Goal: Information Seeking & Learning: Compare options

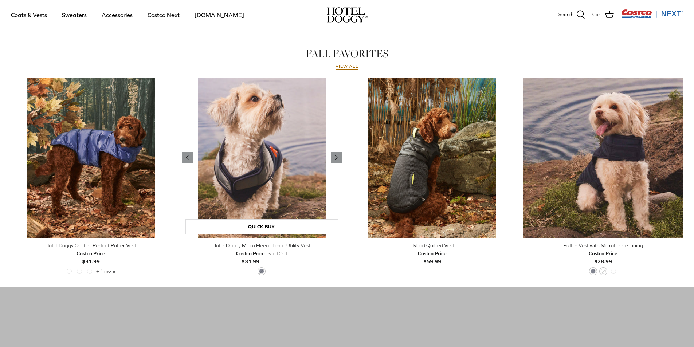
scroll to position [328, 0]
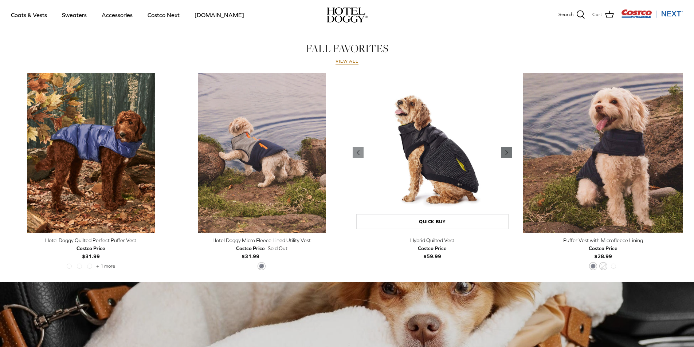
click at [505, 152] on icon "Right" at bounding box center [506, 152] width 9 height 9
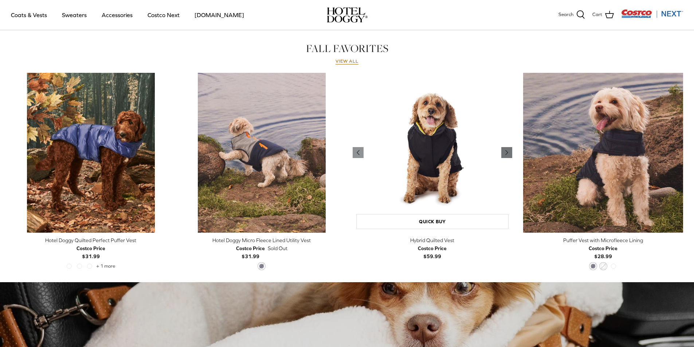
click at [505, 152] on icon "Right" at bounding box center [506, 152] width 9 height 9
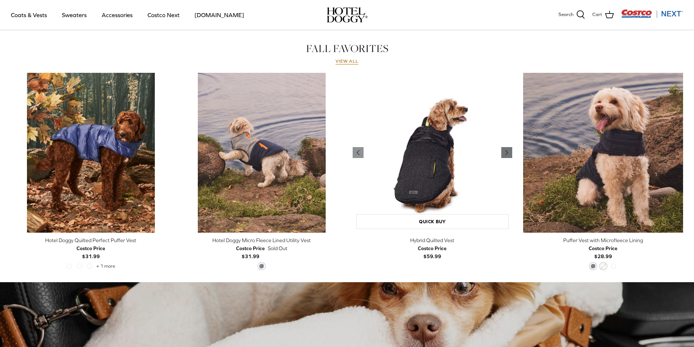
click at [505, 152] on icon "Right" at bounding box center [506, 152] width 9 height 9
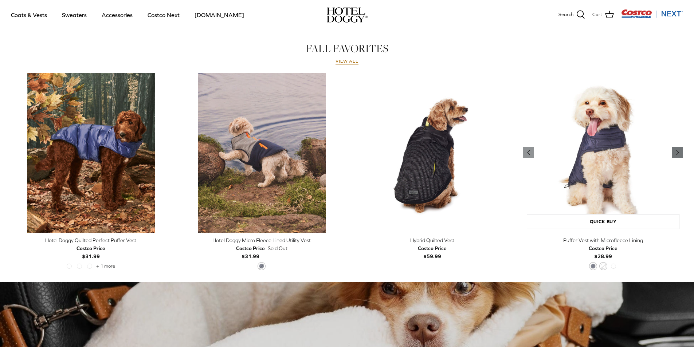
click at [679, 154] on icon "Right" at bounding box center [677, 152] width 9 height 9
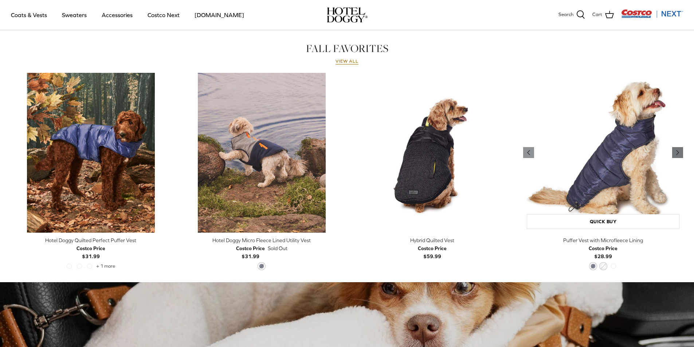
click at [679, 153] on polyline "Previous" at bounding box center [678, 152] width 2 height 4
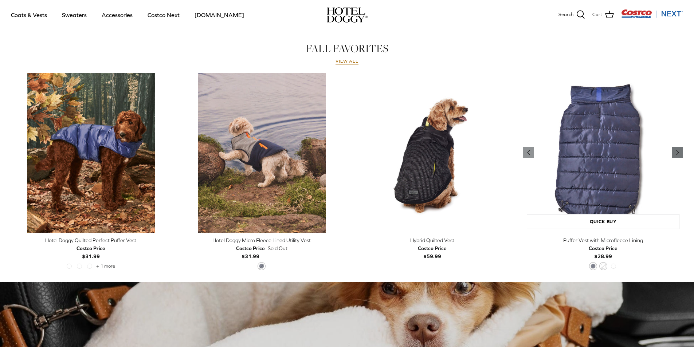
click at [679, 153] on polyline "Previous" at bounding box center [678, 152] width 2 height 4
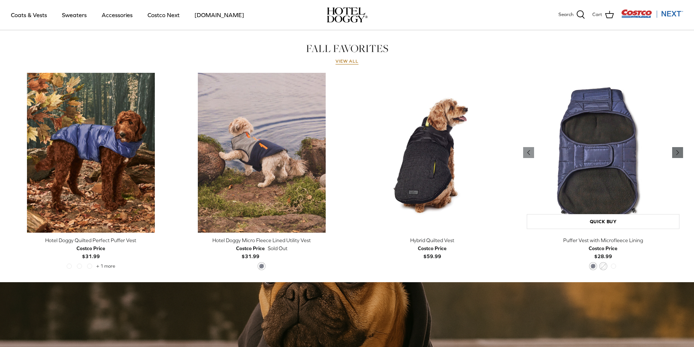
click at [679, 153] on polyline "Previous" at bounding box center [678, 152] width 2 height 4
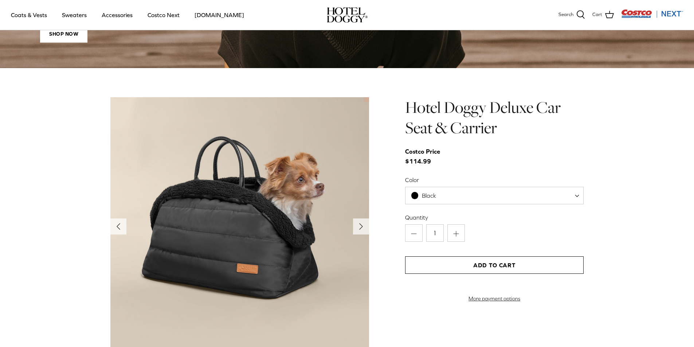
scroll to position [700, 0]
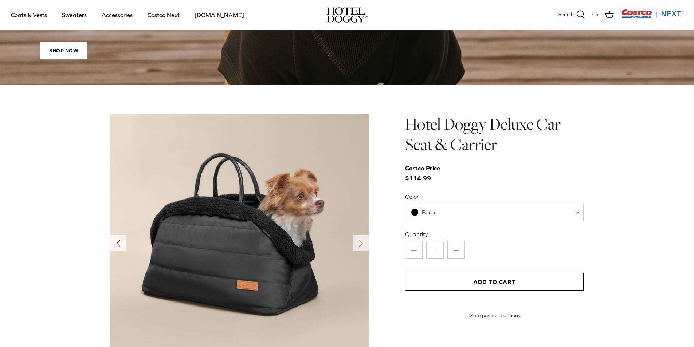
click at [352, 236] on img at bounding box center [239, 243] width 259 height 259
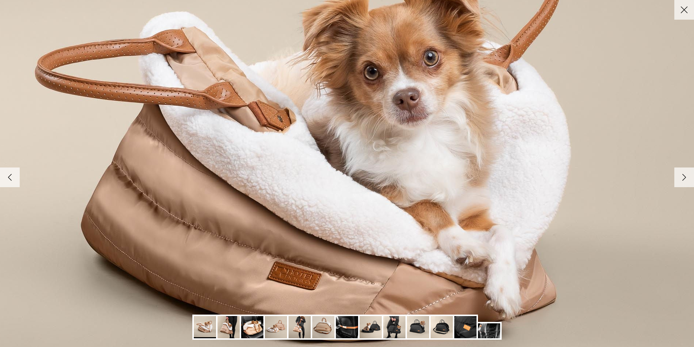
click at [692, 181] on link "Right" at bounding box center [684, 178] width 20 height 20
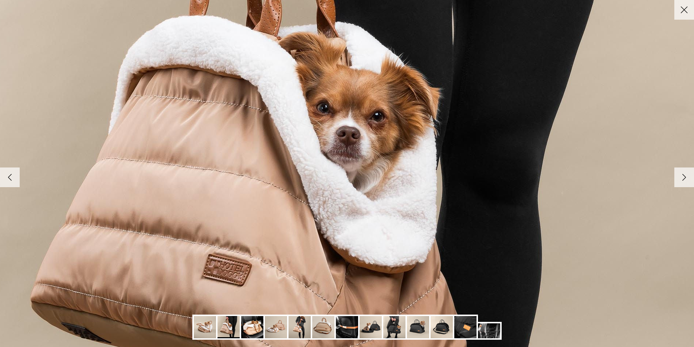
click at [691, 181] on link "Right" at bounding box center [684, 178] width 20 height 20
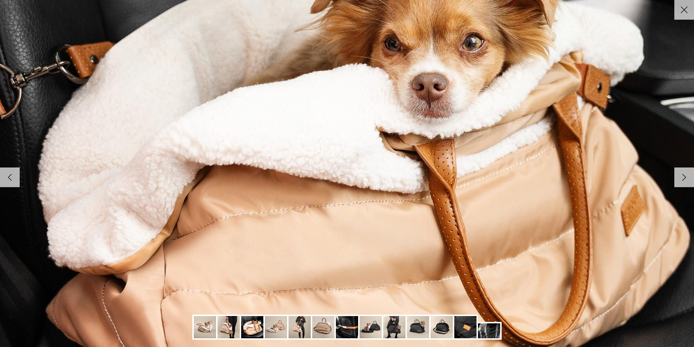
click at [691, 181] on link "Right" at bounding box center [684, 178] width 20 height 20
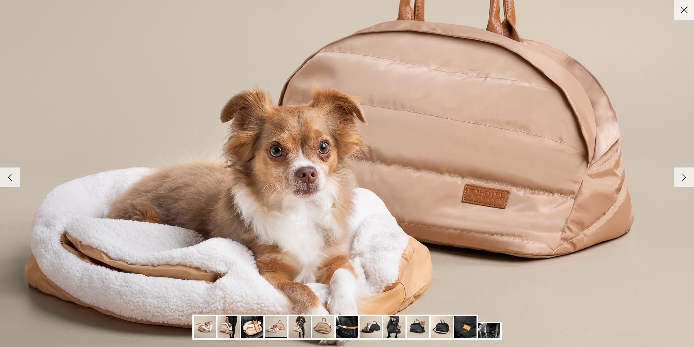
click at [691, 181] on link "Right" at bounding box center [684, 178] width 20 height 20
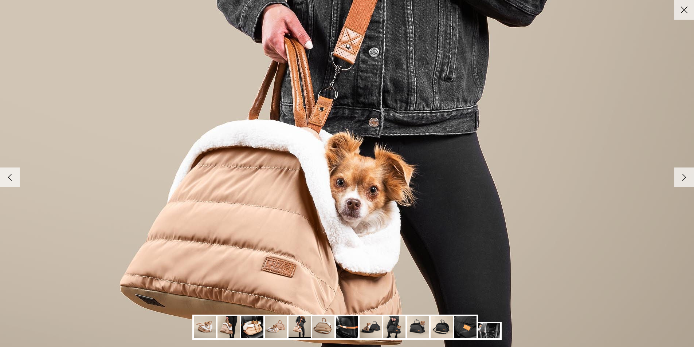
click at [691, 181] on link "Right" at bounding box center [684, 178] width 20 height 20
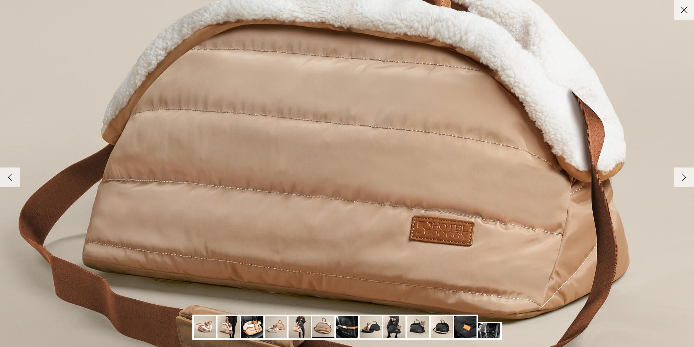
click at [691, 181] on link "Right" at bounding box center [684, 178] width 20 height 20
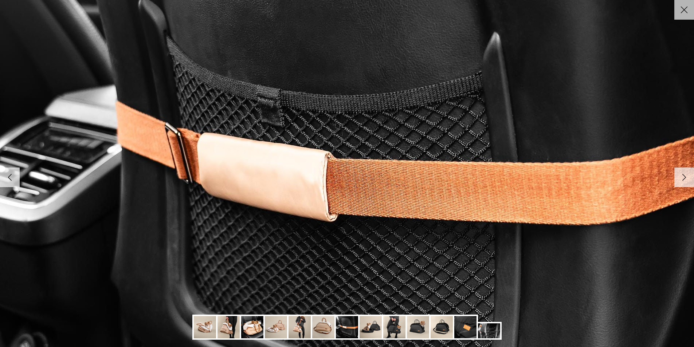
click at [691, 181] on link "Right" at bounding box center [684, 178] width 20 height 20
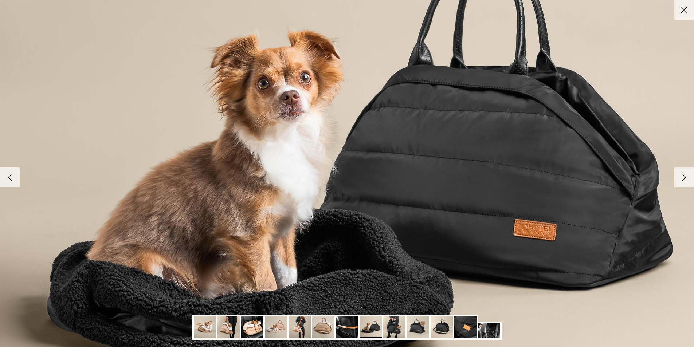
click at [691, 181] on link "Right" at bounding box center [684, 178] width 20 height 20
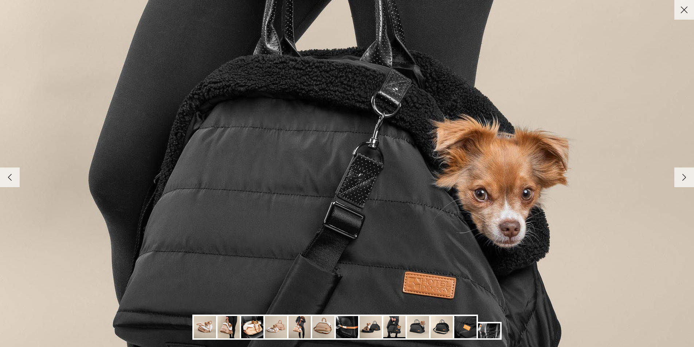
click at [691, 181] on link "Right" at bounding box center [684, 178] width 20 height 20
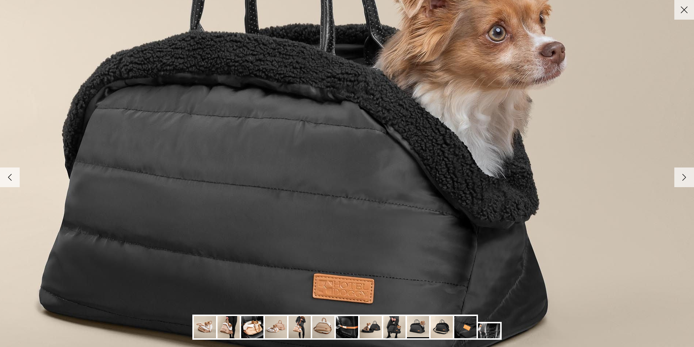
click at [693, 180] on link "Right" at bounding box center [684, 178] width 20 height 20
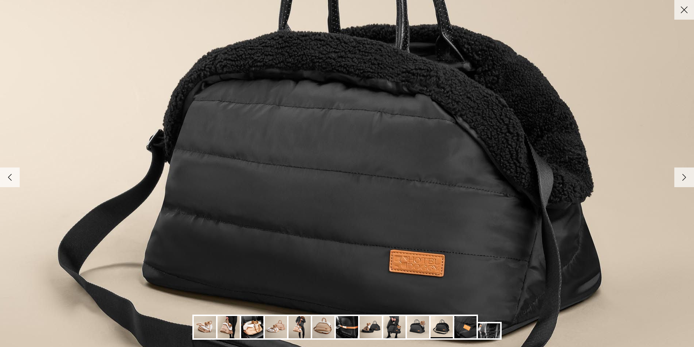
click at [693, 180] on link "Right" at bounding box center [684, 178] width 20 height 20
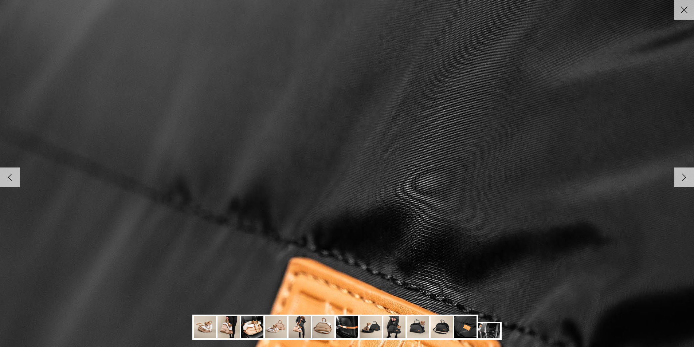
click at [689, 15] on icon "Close" at bounding box center [684, 10] width 12 height 12
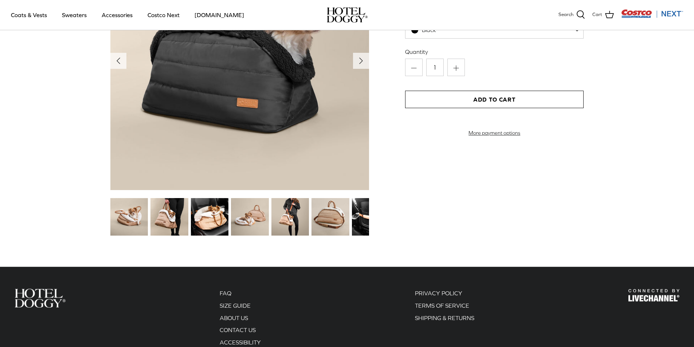
scroll to position [882, 0]
click at [216, 228] on img at bounding box center [210, 218] width 38 height 38
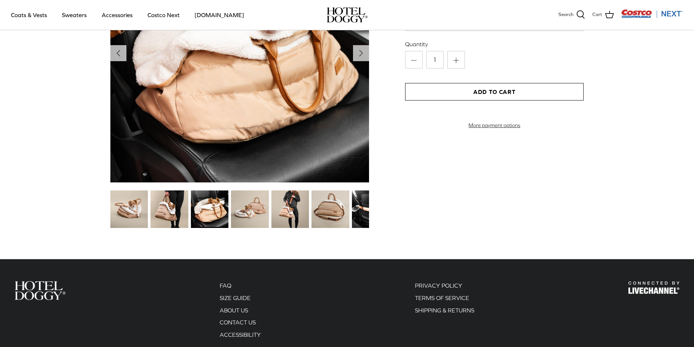
scroll to position [955, 0]
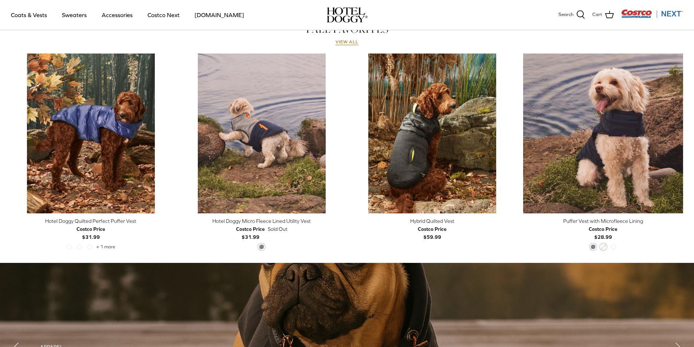
scroll to position [364, 0]
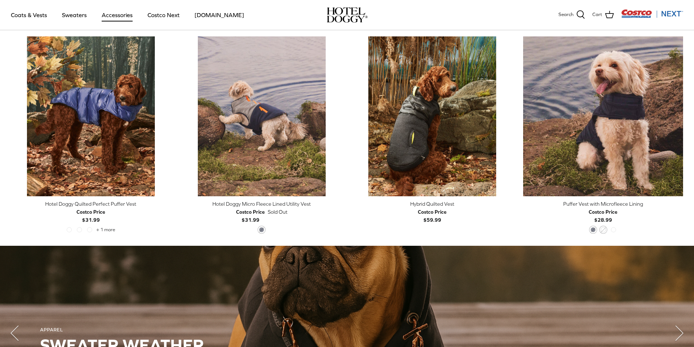
click at [116, 20] on link "Accessories" at bounding box center [117, 15] width 44 height 25
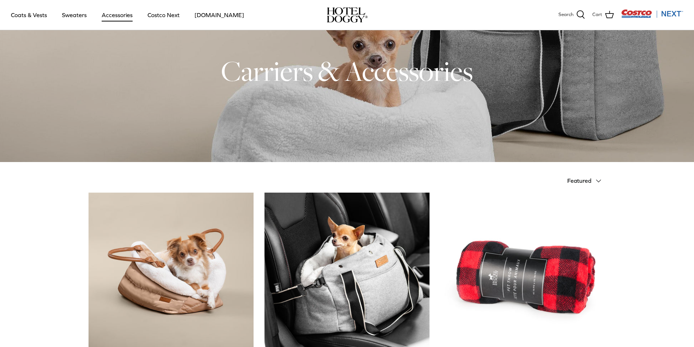
scroll to position [182, 0]
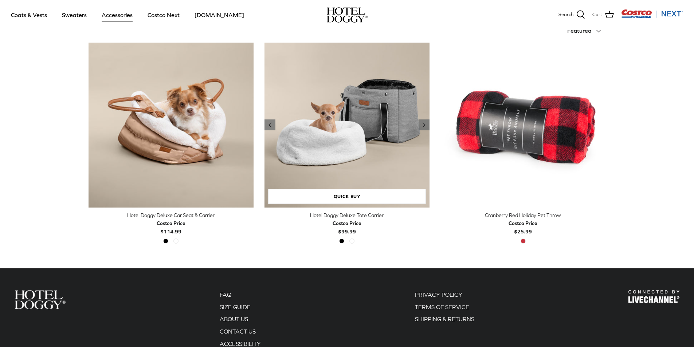
click at [364, 151] on img "Hotel Doggy Deluxe Tote Carrier" at bounding box center [346, 125] width 165 height 165
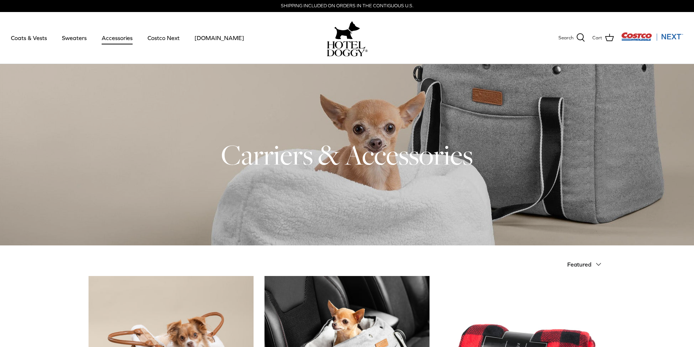
scroll to position [0, 0]
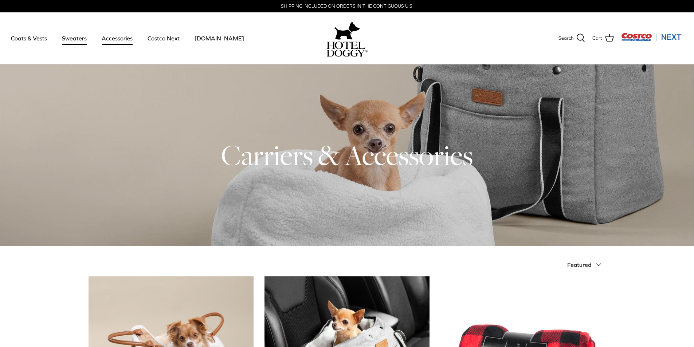
click at [72, 40] on link "Sweaters" at bounding box center [74, 38] width 38 height 25
click at [31, 40] on link "Coats & Vests" at bounding box center [28, 38] width 49 height 25
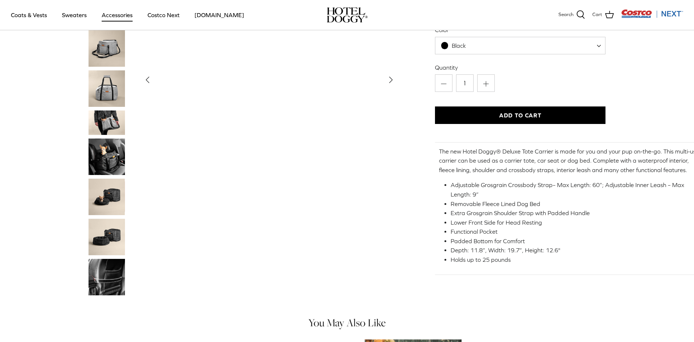
scroll to position [109, 0]
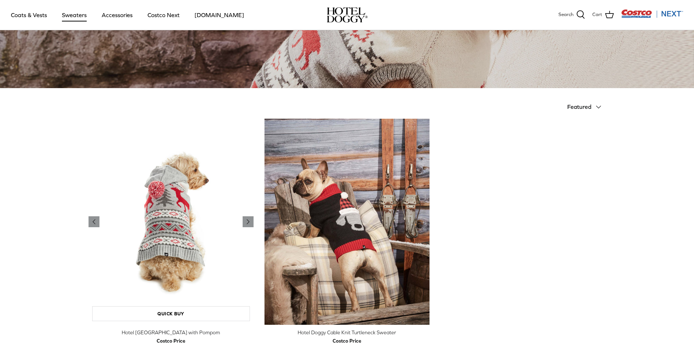
scroll to position [109, 0]
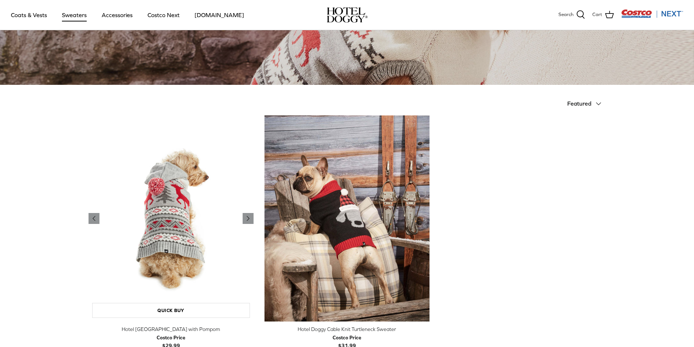
click at [242, 219] on img "Hotel Doggy Fair Isle Sweater with Pompom" at bounding box center [171, 218] width 165 height 207
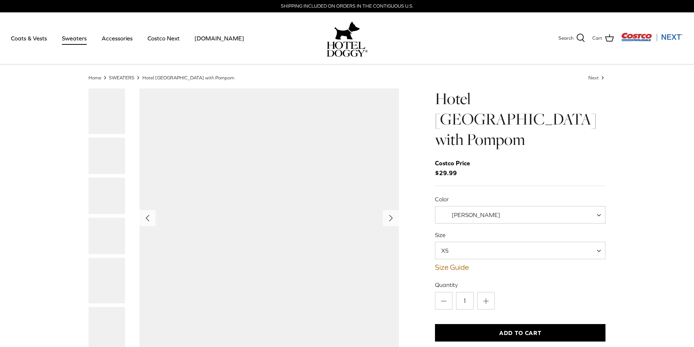
click at [247, 218] on img "Show Gallery" at bounding box center [269, 218] width 259 height 259
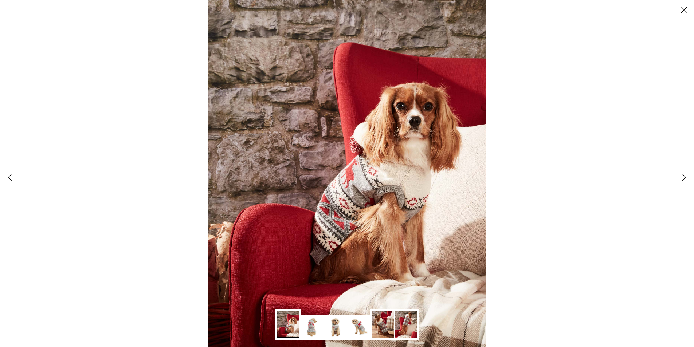
click at [318, 328] on img at bounding box center [312, 327] width 22 height 22
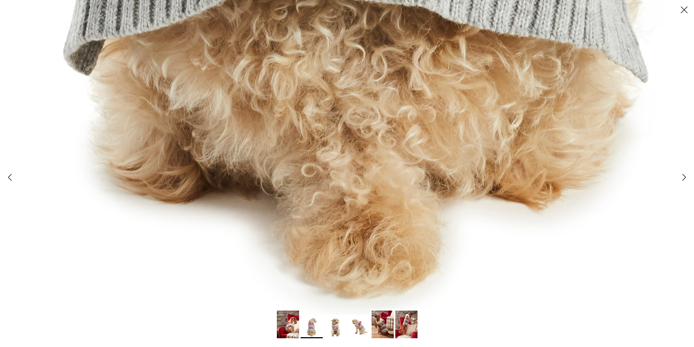
click at [334, 328] on img at bounding box center [335, 327] width 22 height 22
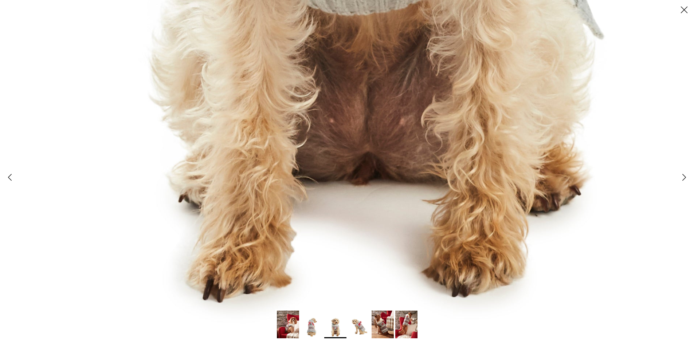
click at [315, 326] on img at bounding box center [312, 327] width 22 height 22
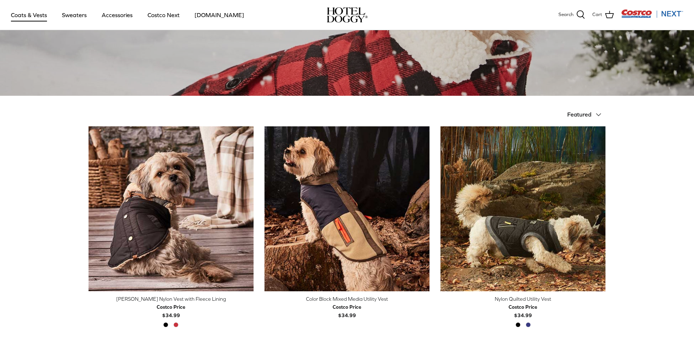
scroll to position [182, 0]
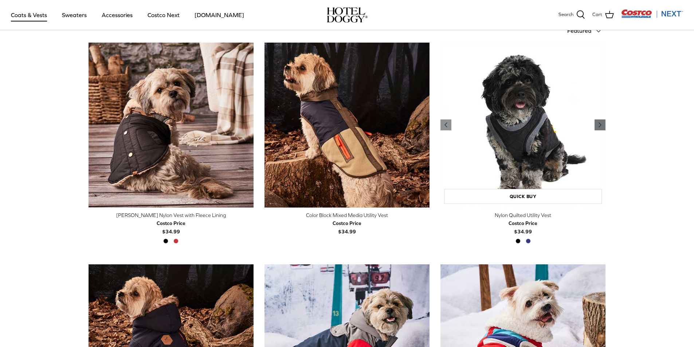
click at [599, 126] on icon "Right" at bounding box center [600, 125] width 9 height 9
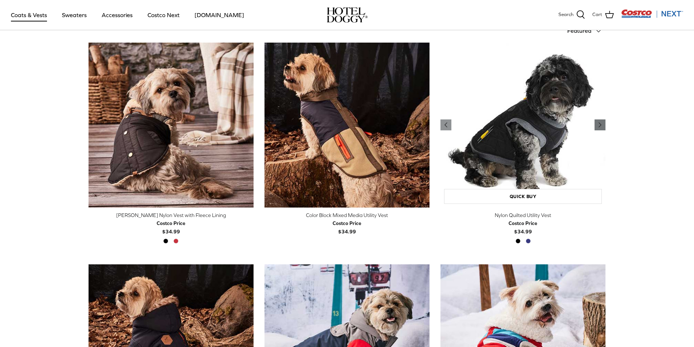
click at [601, 126] on polyline "Previous" at bounding box center [600, 125] width 2 height 4
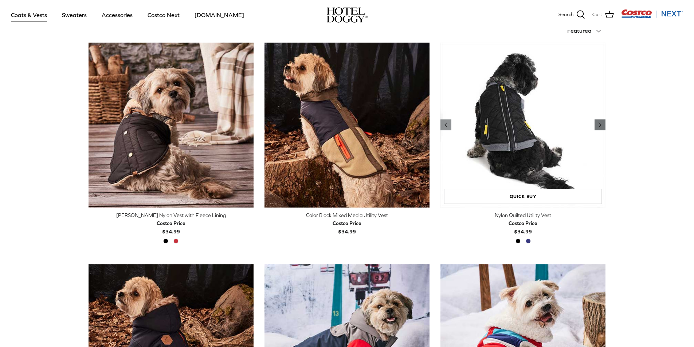
click at [601, 126] on polyline "Previous" at bounding box center [600, 125] width 2 height 4
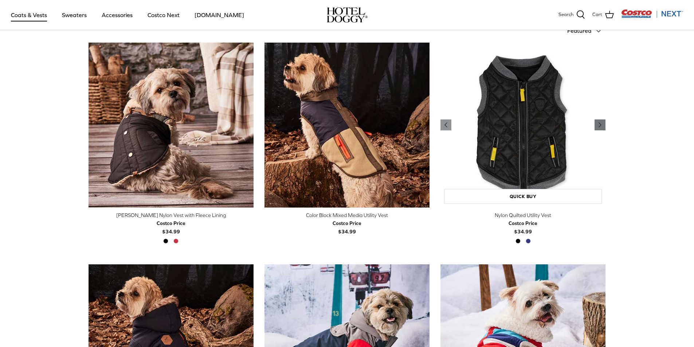
click at [599, 119] on link "Right" at bounding box center [600, 124] width 11 height 11
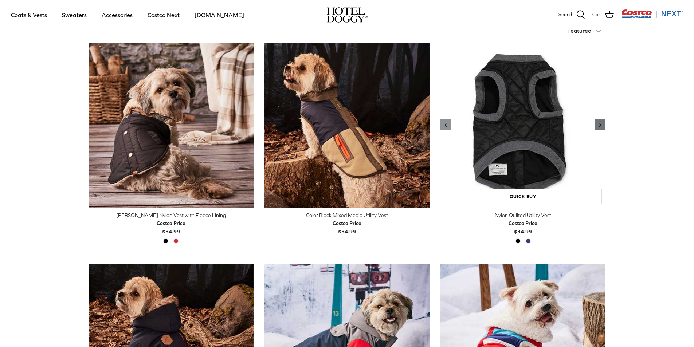
click at [599, 119] on link "Right" at bounding box center [600, 124] width 11 height 11
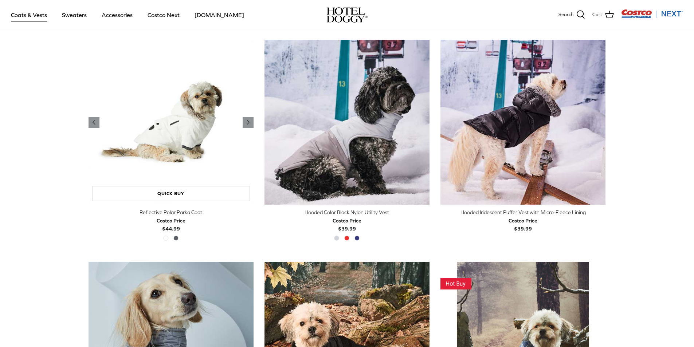
scroll to position [619, 0]
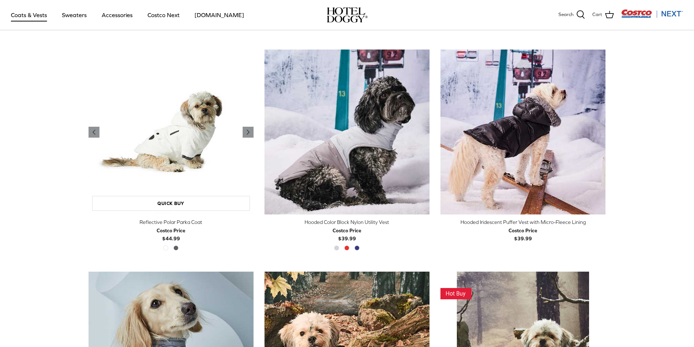
click at [238, 131] on img "Reflective Polar Parka Coat" at bounding box center [171, 132] width 165 height 165
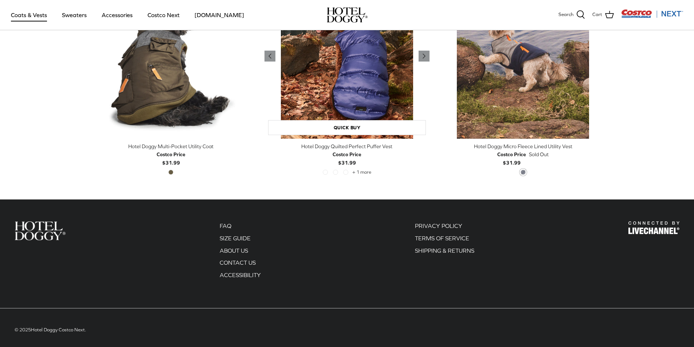
scroll to position [1588, 0]
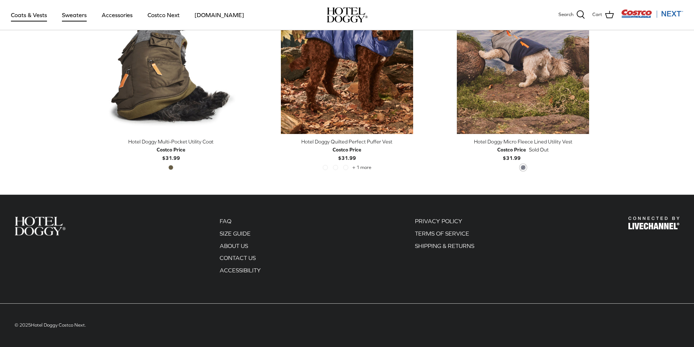
click at [81, 18] on link "Sweaters" at bounding box center [74, 15] width 38 height 25
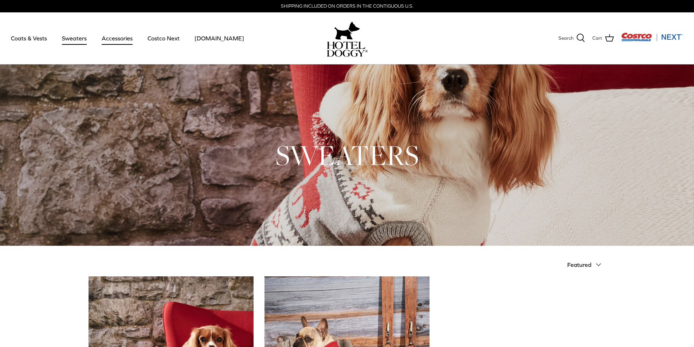
click at [121, 38] on link "Accessories" at bounding box center [117, 38] width 44 height 25
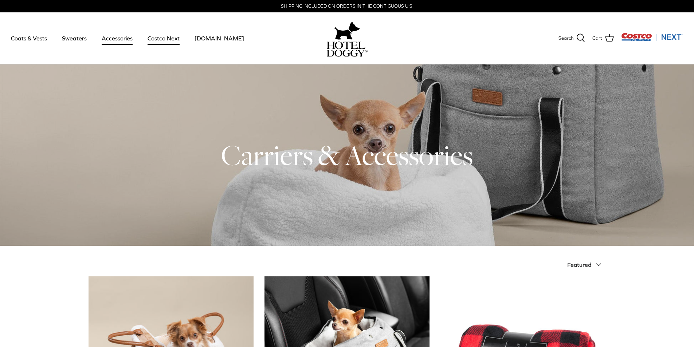
click at [169, 40] on link "Costco Next" at bounding box center [163, 38] width 45 height 25
